Goal: Information Seeking & Learning: Understand process/instructions

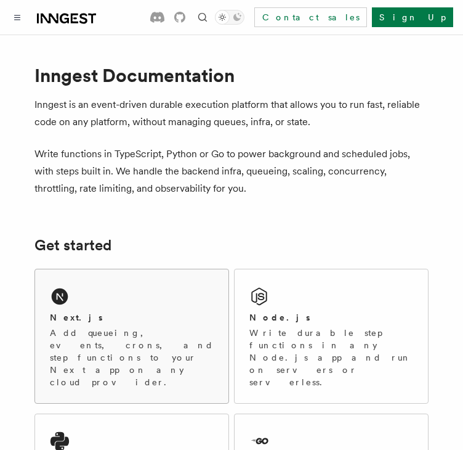
click at [91, 293] on div "Next.js Add queueing, events, crons, and step functions to your Next app on any…" at bounding box center [131, 336] width 193 height 134
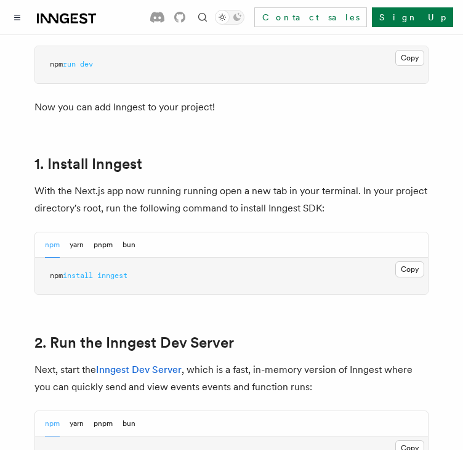
scroll to position [637, 0]
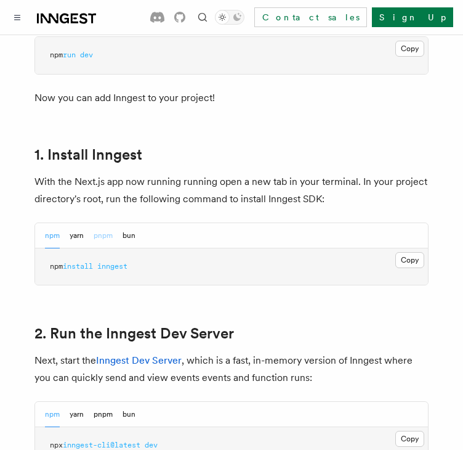
click at [108, 223] on button "pnpm" at bounding box center [103, 235] width 19 height 25
click at [80, 223] on button "yarn" at bounding box center [77, 235] width 14 height 25
click at [44, 223] on div "npm yarn pnpm bun" at bounding box center [231, 235] width 393 height 25
click at [52, 223] on button "npm" at bounding box center [52, 235] width 15 height 25
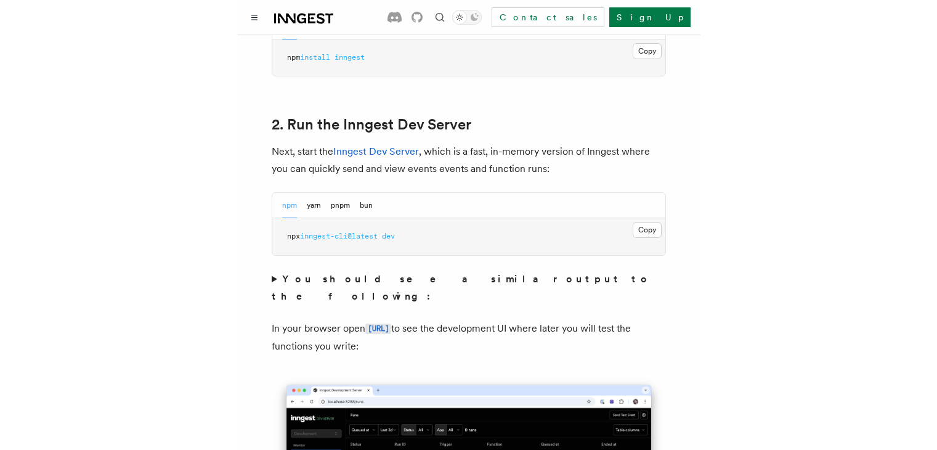
scroll to position [847, 0]
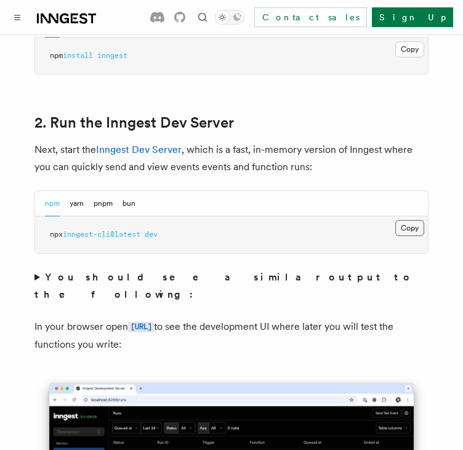
click at [407, 220] on button "Copy Copied" at bounding box center [410, 228] width 29 height 16
